Goal: Task Accomplishment & Management: Use online tool/utility

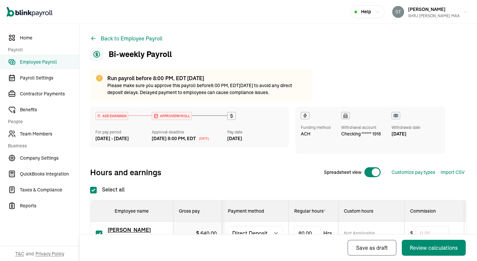
select select "direct_deposit"
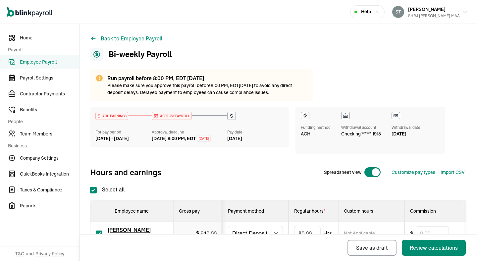
scroll to position [128, 0]
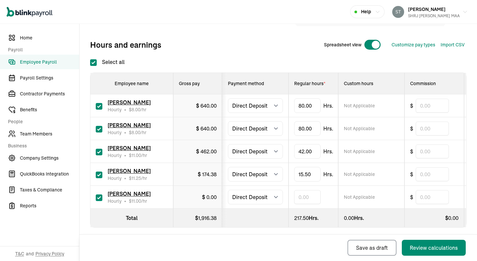
click at [316, 203] on input "text" at bounding box center [307, 197] width 27 height 14
type input "4"
type input "39"
click at [264, 235] on div "Back Save as draft Review calculations" at bounding box center [277, 248] width 395 height 27
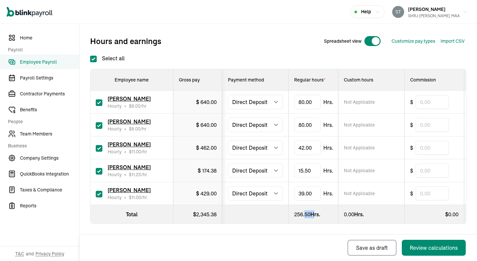
drag, startPoint x: 304, startPoint y: 215, endPoint x: 314, endPoint y: 215, distance: 9.3
click at [314, 215] on div "256.50 Hrs." at bounding box center [313, 215] width 38 height 8
click at [322, 216] on div "256.50 Hrs." at bounding box center [313, 215] width 38 height 8
click at [305, 103] on input "80" at bounding box center [307, 102] width 27 height 14
click at [292, 234] on div "Back Save as draft Review calculations" at bounding box center [279, 247] width 398 height 27
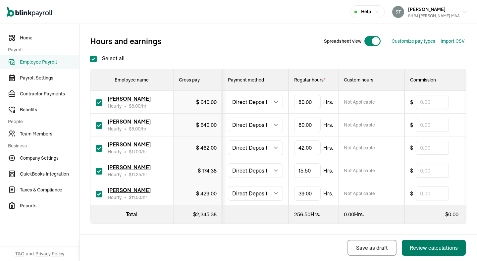
click at [425, 251] on div "Review calculations" at bounding box center [434, 248] width 48 height 8
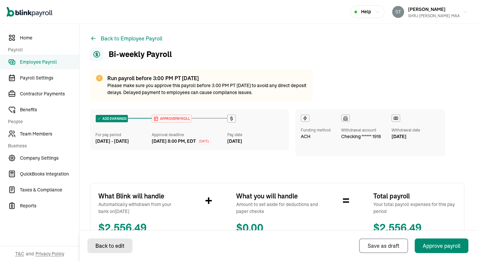
select select "direct_deposit"
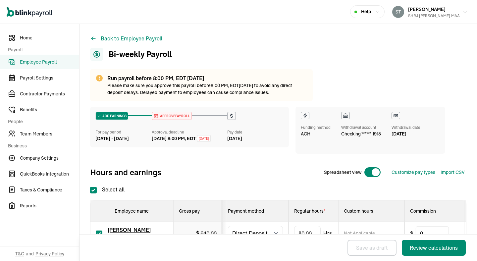
checkbox input "true"
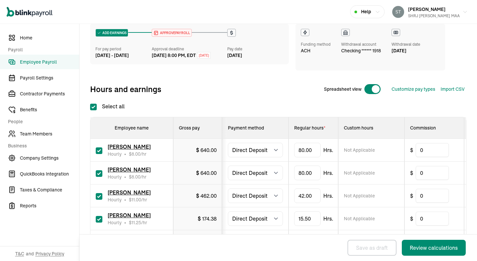
scroll to position [132, 0]
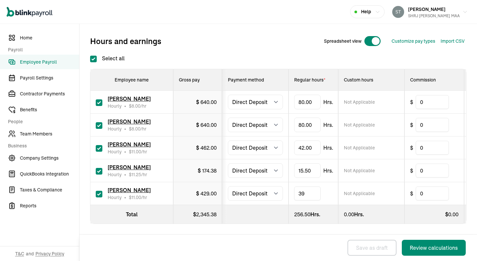
click at [304, 193] on input "39" at bounding box center [307, 194] width 27 height 14
click at [327, 225] on div "Run payroll before 8:00 PM, EDT [DATE] Please make sure you approve this payrol…" at bounding box center [278, 94] width 377 height 313
click at [438, 250] on div "Review calculations" at bounding box center [434, 248] width 48 height 8
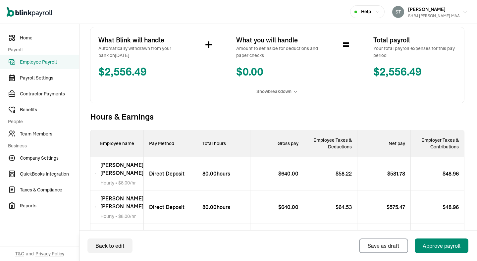
scroll to position [277, 0]
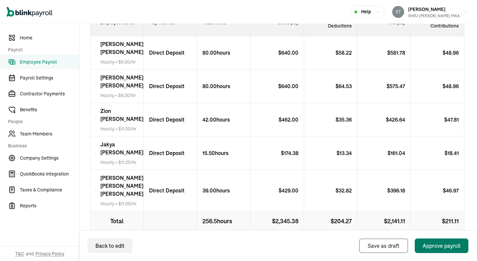
click at [429, 242] on div "Approve payroll" at bounding box center [442, 246] width 38 height 8
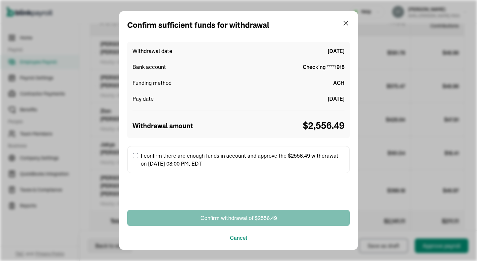
click at [149, 155] on label "I confirm there are enough funds in account and approve the $2556.49 withdrawal…" at bounding box center [238, 159] width 223 height 27
click at [138, 155] on input "I confirm there are enough funds in account and approve the $2556.49 withdrawal…" at bounding box center [135, 155] width 5 height 5
checkbox input "true"
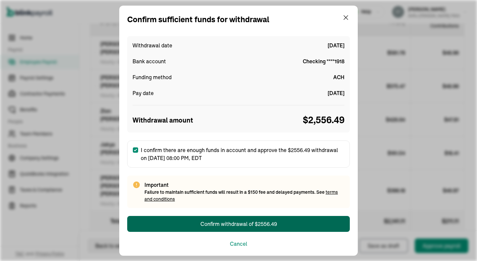
click at [224, 222] on div "Confirm withdrawal of $2556.49" at bounding box center [239, 224] width 77 height 8
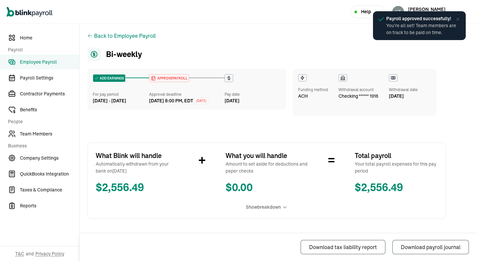
click at [459, 19] on icon at bounding box center [458, 19] width 5 height 5
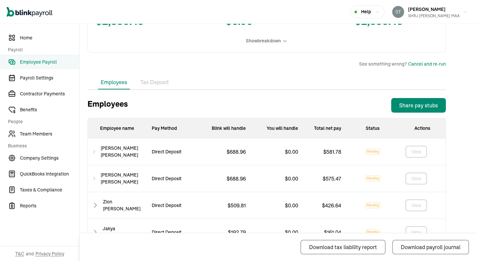
scroll to position [234, 0]
